Goal: Find specific page/section: Find specific page/section

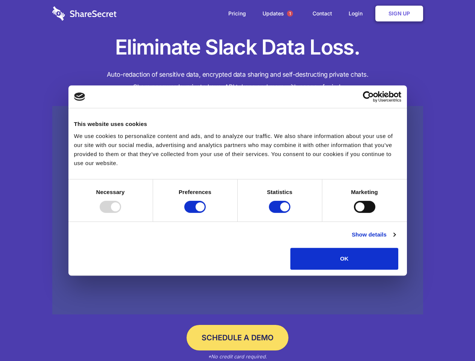
click at [121, 213] on div at bounding box center [110, 207] width 21 height 12
click at [206, 213] on input "Preferences" at bounding box center [194, 207] width 21 height 12
checkbox input "false"
click at [280, 213] on input "Statistics" at bounding box center [279, 207] width 21 height 12
checkbox input "false"
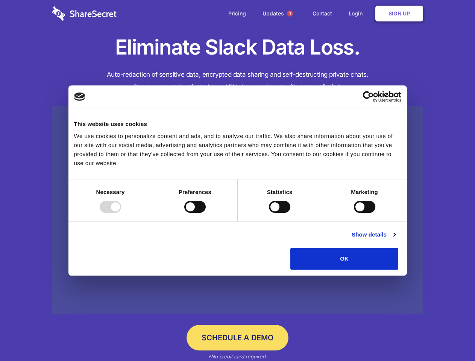
click at [354, 213] on input "Marketing" at bounding box center [364, 207] width 21 height 12
checkbox input "true"
click at [395, 239] on link "Show details" at bounding box center [373, 234] width 44 height 9
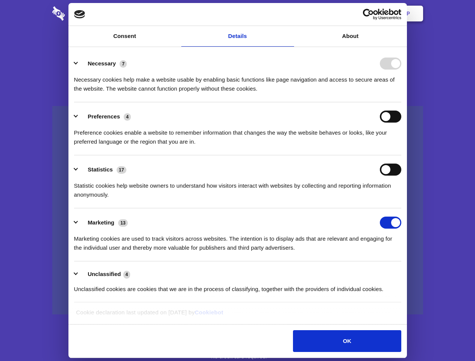
click at [401, 93] on div "Necessary 7 Necessary cookies help make a website usable by enabling basic func…" at bounding box center [237, 76] width 327 height 36
click at [289, 14] on span "1" at bounding box center [290, 14] width 6 height 6
